Goal: Subscribe to service/newsletter

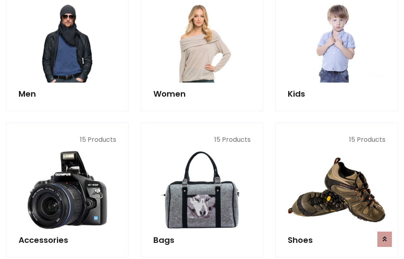
scroll to position [585, 0]
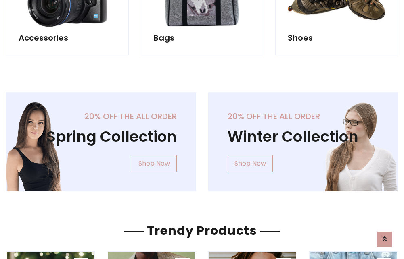
click at [202, 139] on div "20% off the all order Winter Collection Shop Now" at bounding box center [303, 148] width 202 height 112
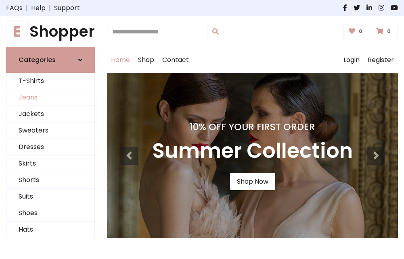
click at [50, 98] on link "Jeans" at bounding box center [50, 97] width 88 height 17
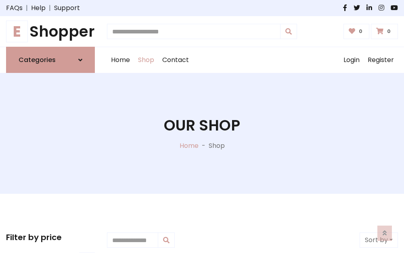
scroll to position [254, 0]
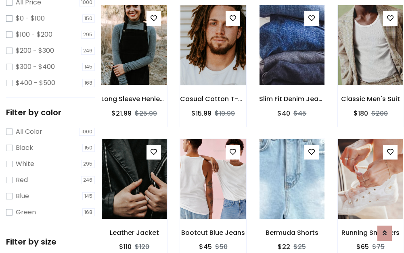
click at [134, 63] on img at bounding box center [134, 45] width 78 height 194
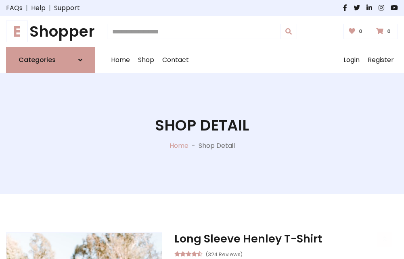
scroll to position [87, 0]
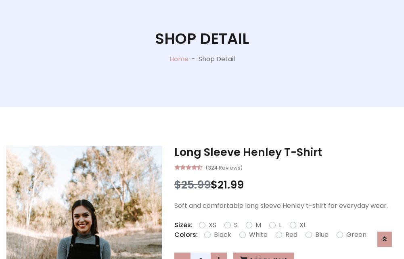
click at [290, 235] on label "Red" at bounding box center [291, 235] width 12 height 10
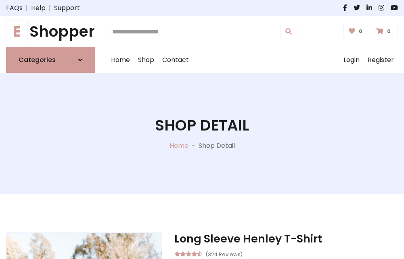
scroll to position [87, 0]
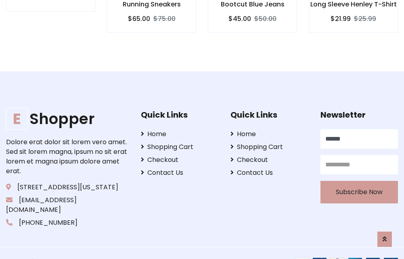
type input "******"
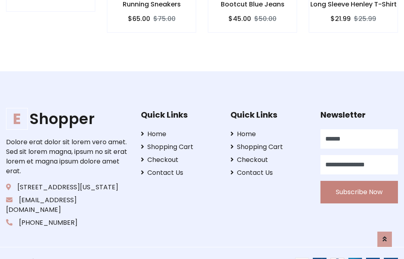
type input "**********"
click at [358, 183] on button "Subscribe Now" at bounding box center [358, 192] width 77 height 23
